Goal: Task Accomplishment & Management: Manage account settings

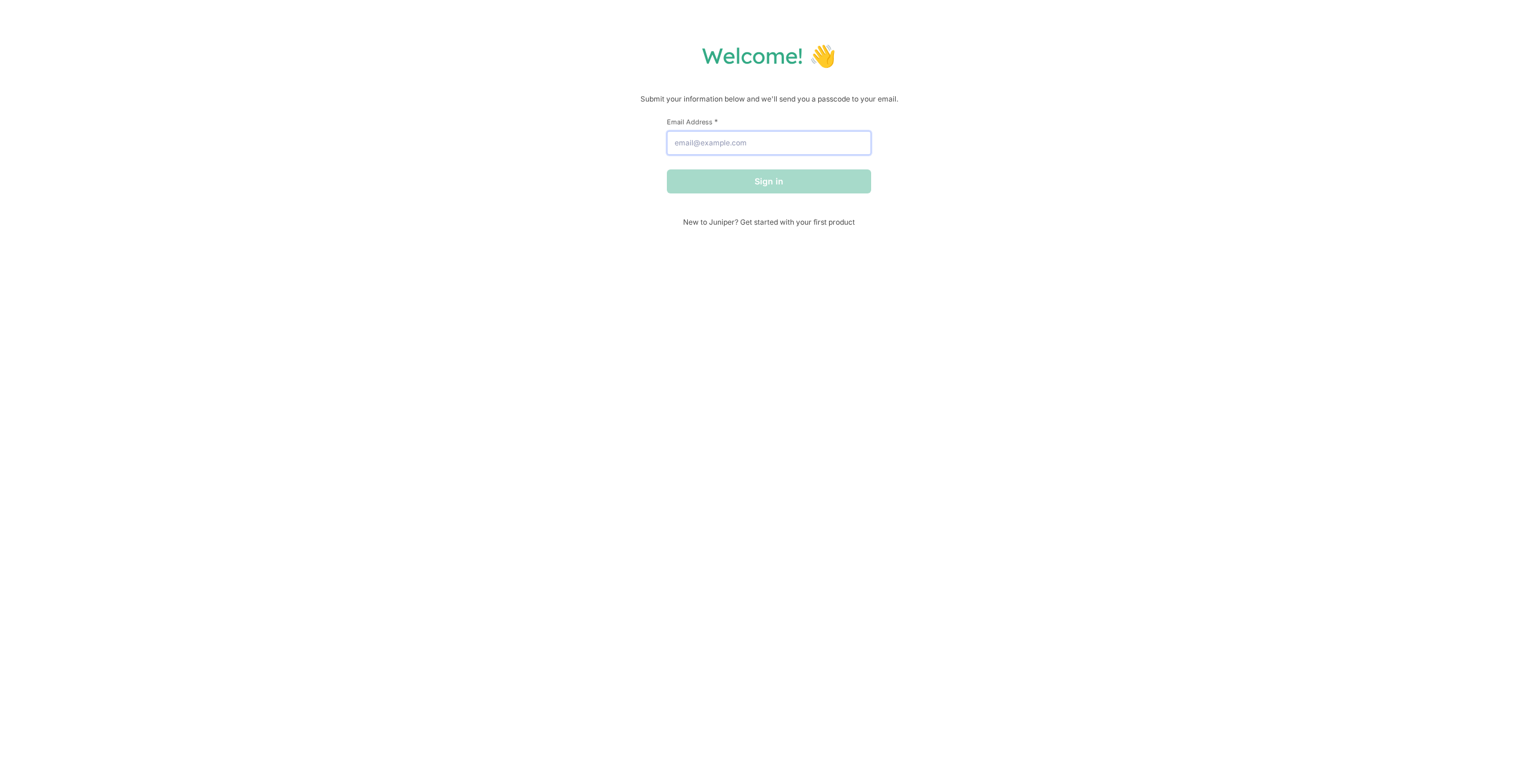
click at [773, 139] on input "Email Address *" at bounding box center [769, 143] width 204 height 24
type input "[EMAIL_ADDRESS][DOMAIN_NAME]"
click at [781, 179] on button "Sign in" at bounding box center [769, 181] width 204 height 24
drag, startPoint x: 753, startPoint y: 155, endPoint x: 760, endPoint y: 152, distance: 7.6
click at [766, 146] on input "Email Address *" at bounding box center [769, 143] width 204 height 24
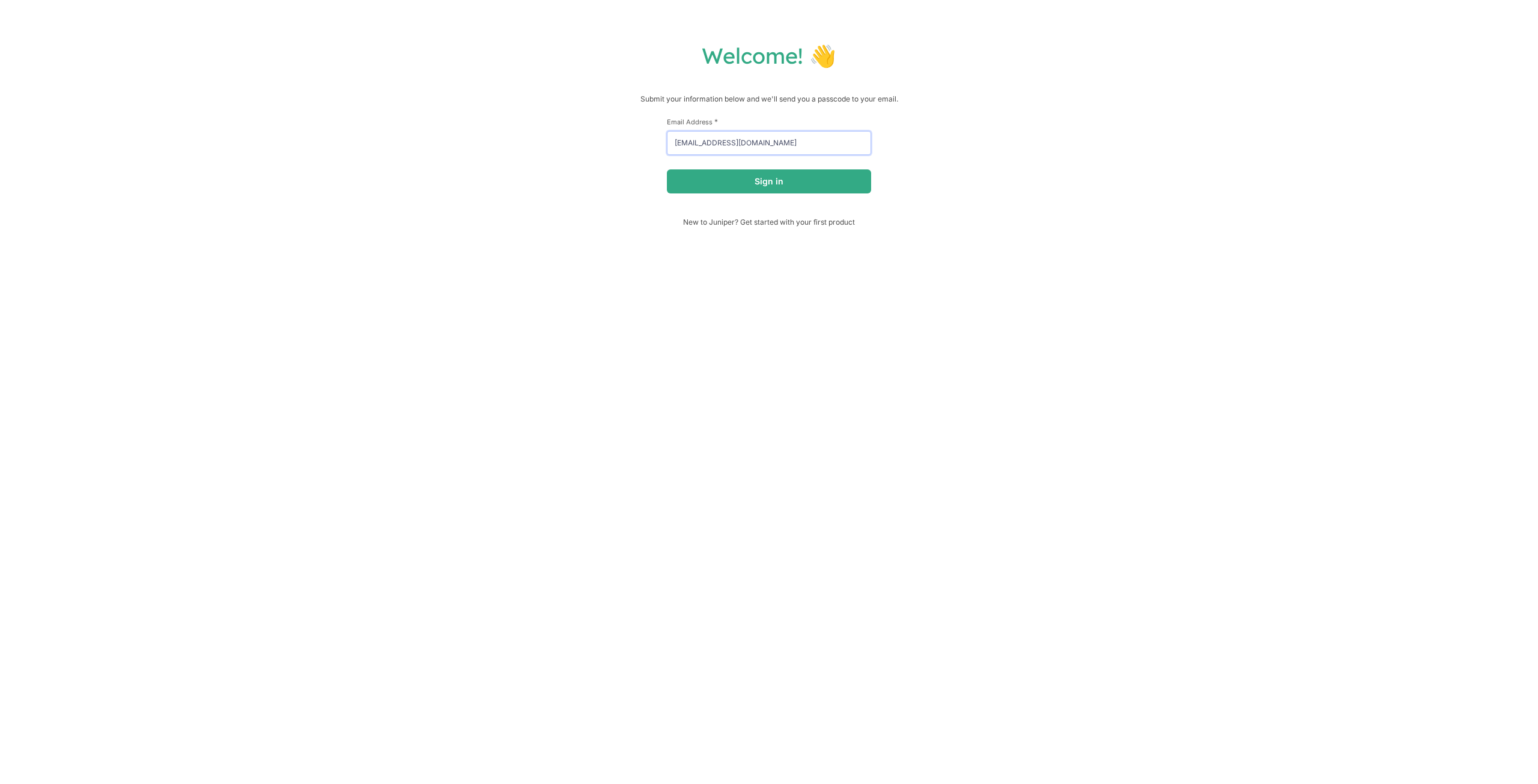
drag, startPoint x: 721, startPoint y: 147, endPoint x: 603, endPoint y: 137, distance: 118.4
click at [603, 137] on div "Welcome! 👋 Submit your information below and we'll send you a passcode to your …" at bounding box center [769, 134] width 1514 height 184
click at [667, 169] on button "Sign in" at bounding box center [769, 181] width 204 height 24
drag, startPoint x: 699, startPoint y: 145, endPoint x: 605, endPoint y: 160, distance: 95.2
click at [636, 143] on div "Welcome! 👋 Submit your information below and we'll send you a passcode to your …" at bounding box center [769, 142] width 1514 height 200
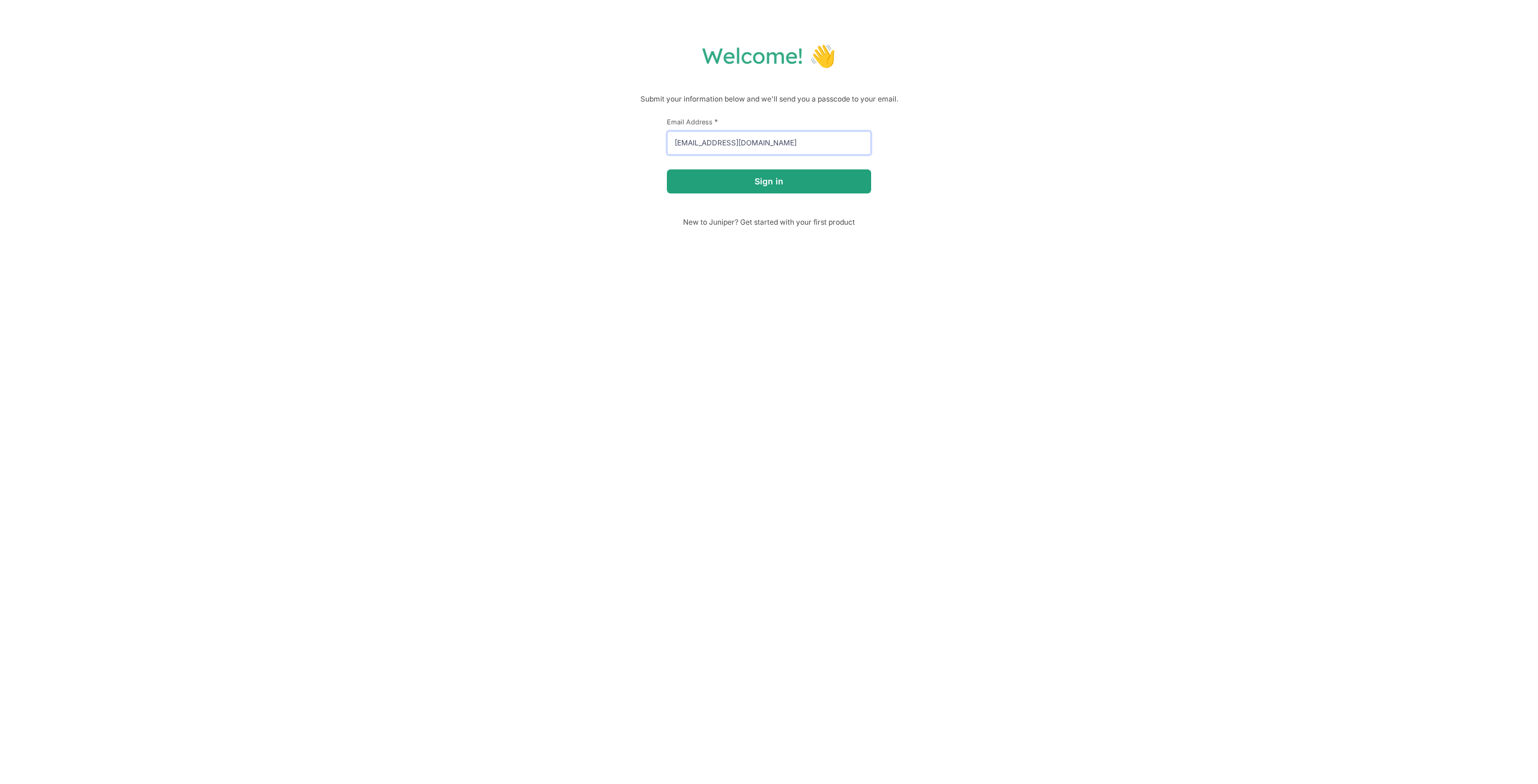
type input "[EMAIL_ADDRESS][DOMAIN_NAME]"
click at [848, 173] on button "Sign in" at bounding box center [769, 181] width 204 height 24
